Goal: Task Accomplishment & Management: Use online tool/utility

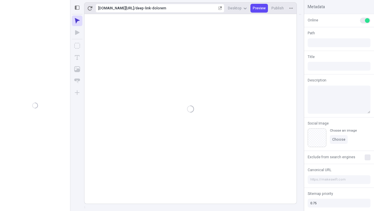
type input "/deep-link-dolorem"
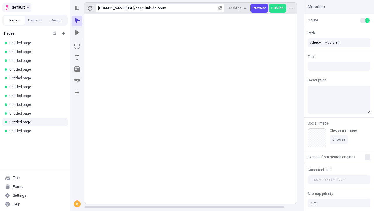
click at [16, 7] on span "default" at bounding box center [18, 7] width 13 height 7
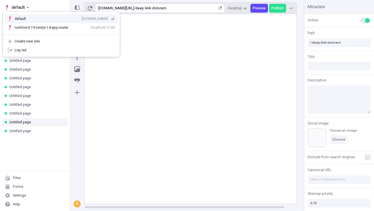
click at [82, 18] on div "qee9k4dy7d.staging.makeswift.site" at bounding box center [95, 18] width 26 height 5
click at [64, 33] on icon "Add new" at bounding box center [64, 34] width 4 height 4
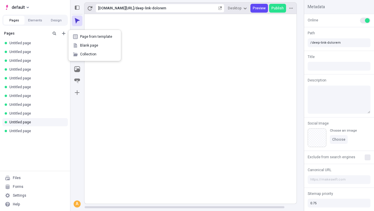
click at [95, 45] on span "Blank page" at bounding box center [98, 45] width 36 height 5
type input "/deep-link-dolorem"
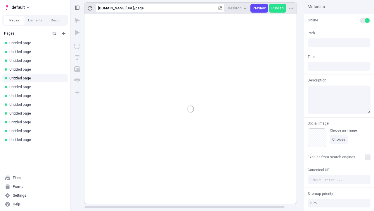
type input "/page"
